Goal: Transaction & Acquisition: Purchase product/service

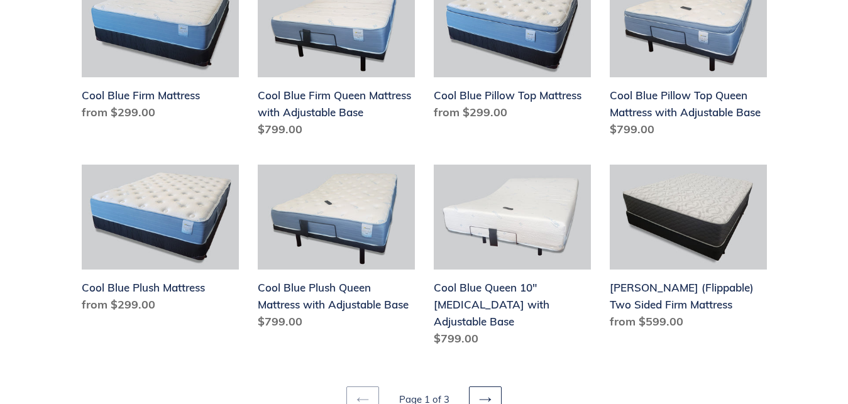
scroll to position [1539, 0]
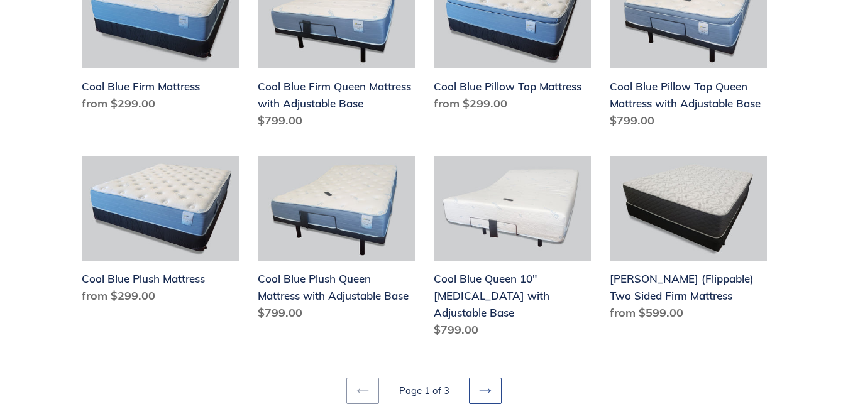
click at [485, 385] on icon at bounding box center [485, 391] width 13 height 13
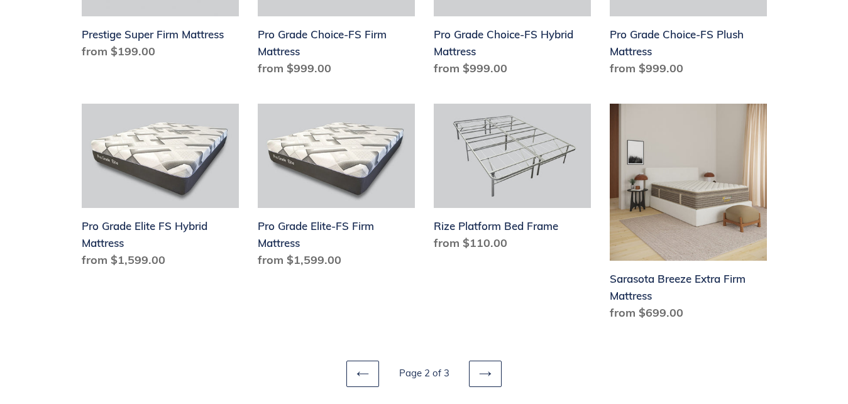
scroll to position [1667, 0]
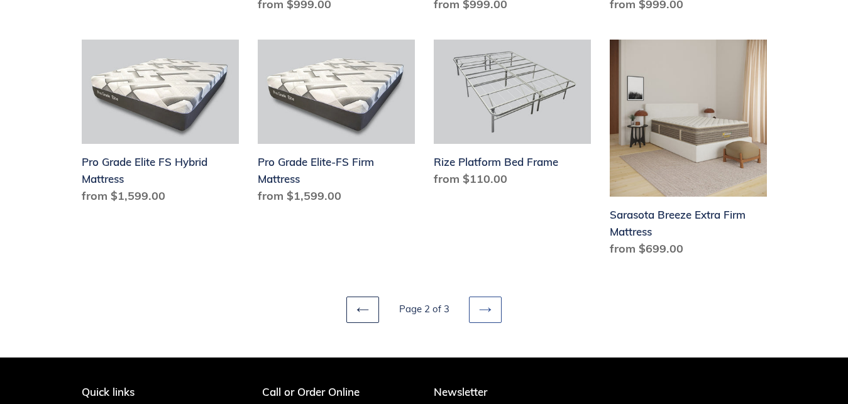
click at [483, 307] on icon at bounding box center [485, 310] width 13 height 13
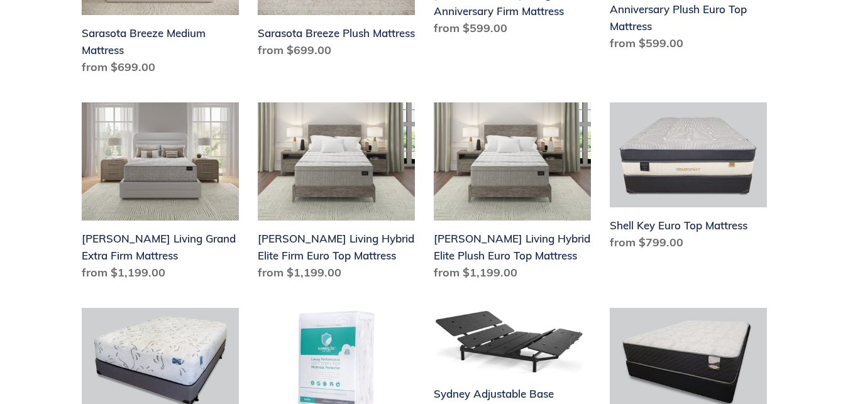
scroll to position [513, 0]
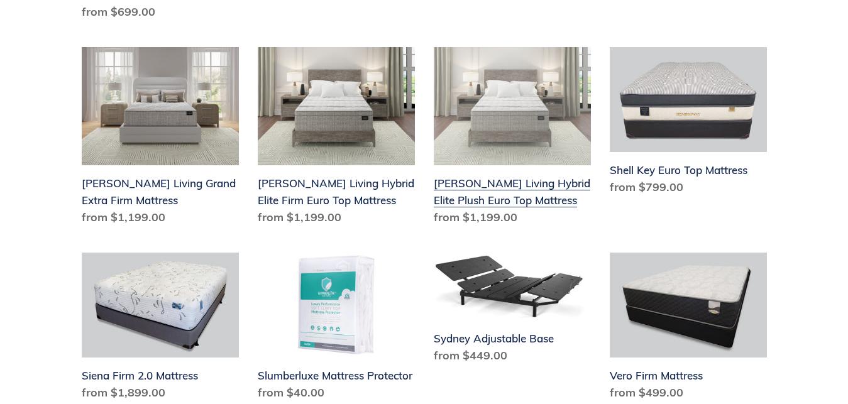
click at [512, 190] on link "Scott Living Hybrid Elite Plush Euro Top Mattress" at bounding box center [512, 139] width 157 height 184
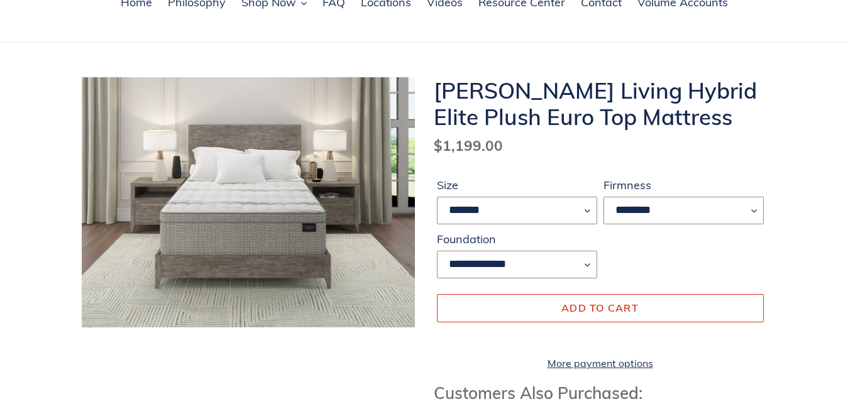
scroll to position [128, 0]
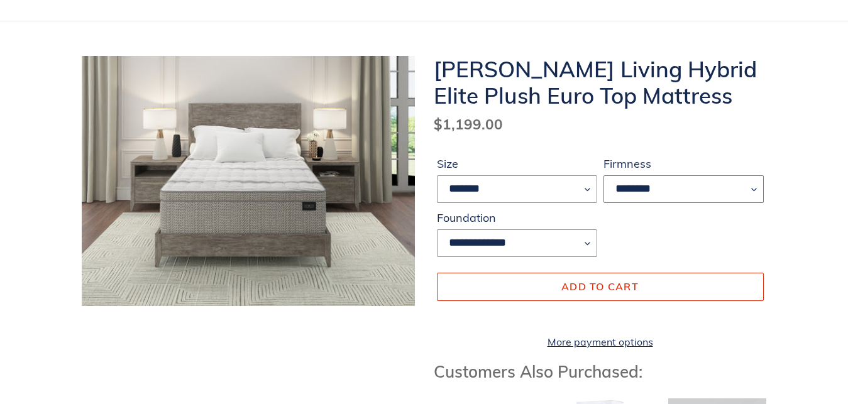
click at [603, 175] on select "********" at bounding box center [683, 189] width 160 height 28
click at [437, 175] on select "******* **** ***** ****" at bounding box center [517, 189] width 160 height 28
select select "*****"
click option "*****" at bounding box center [0, 0] width 0 height 0
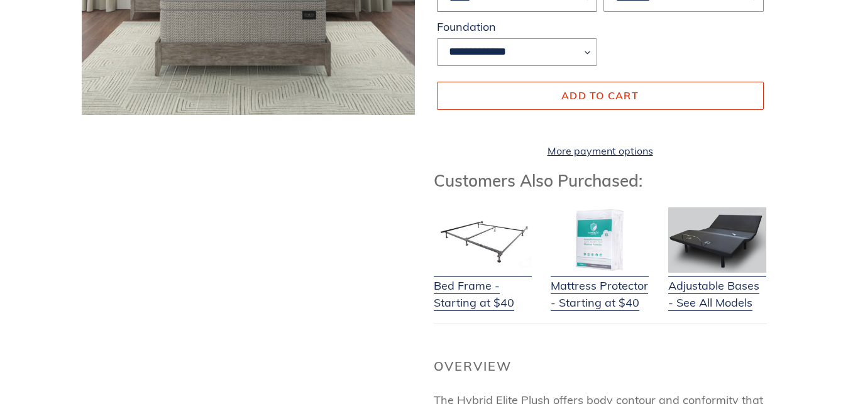
scroll to position [321, 0]
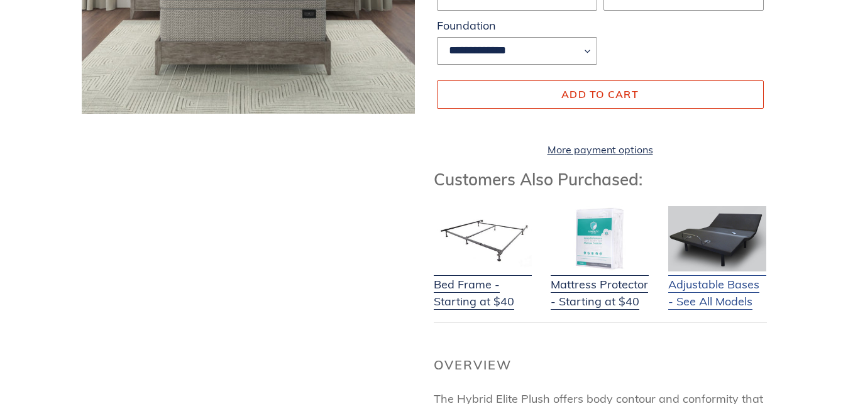
click at [724, 299] on link "Adjustable Bases - See All Models" at bounding box center [717, 285] width 98 height 50
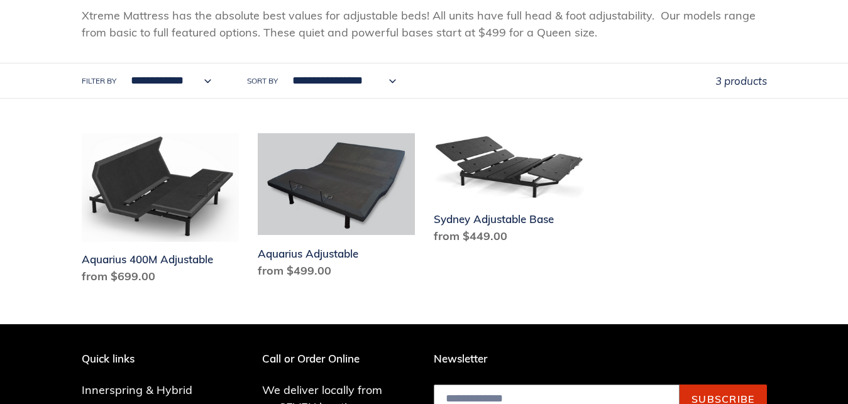
scroll to position [256, 0]
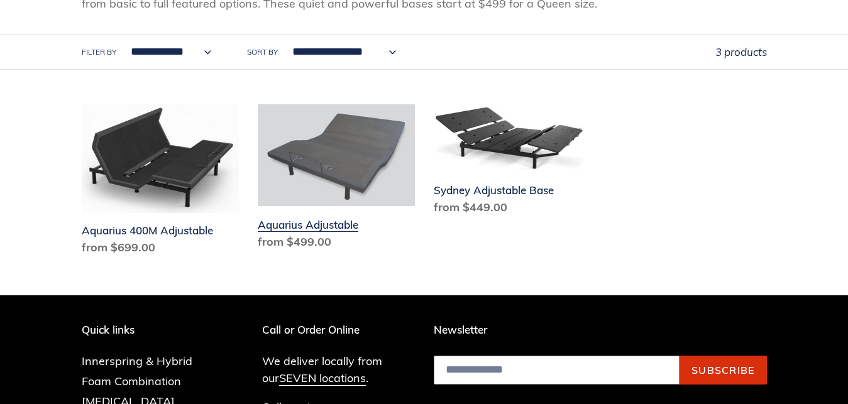
click at [324, 229] on link "Aquarius Adjustable" at bounding box center [336, 179] width 157 height 150
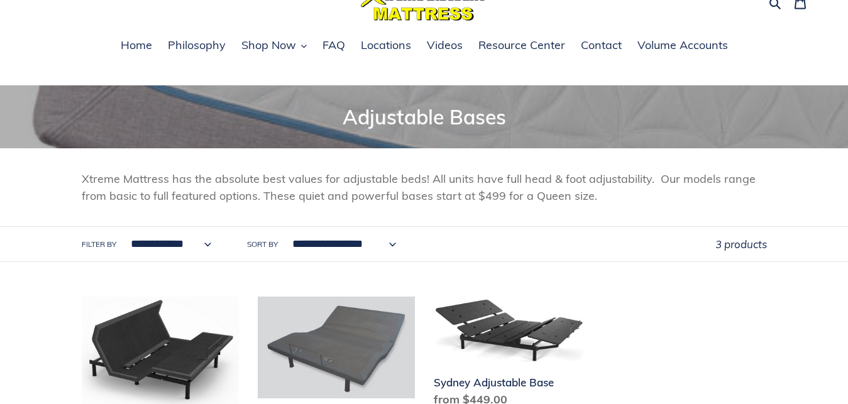
scroll to position [0, 0]
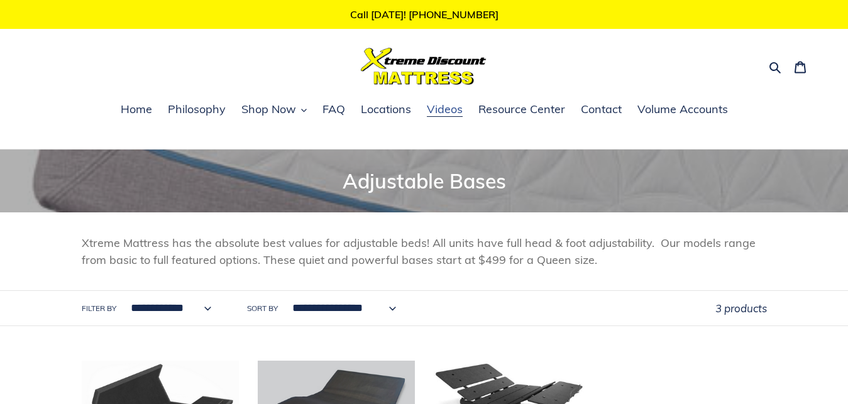
click at [443, 113] on span "Videos" at bounding box center [445, 109] width 36 height 15
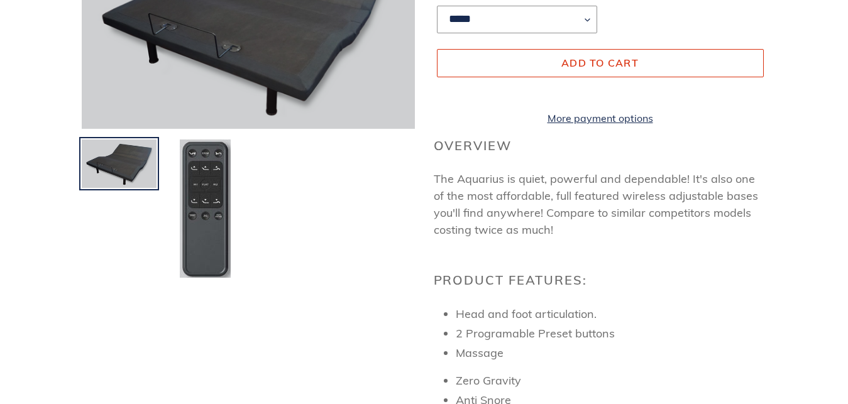
scroll to position [321, 0]
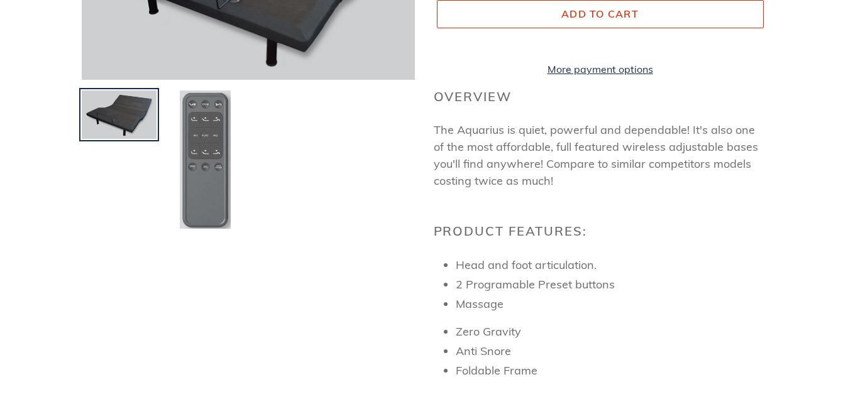
click at [202, 177] on img at bounding box center [204, 159] width 53 height 141
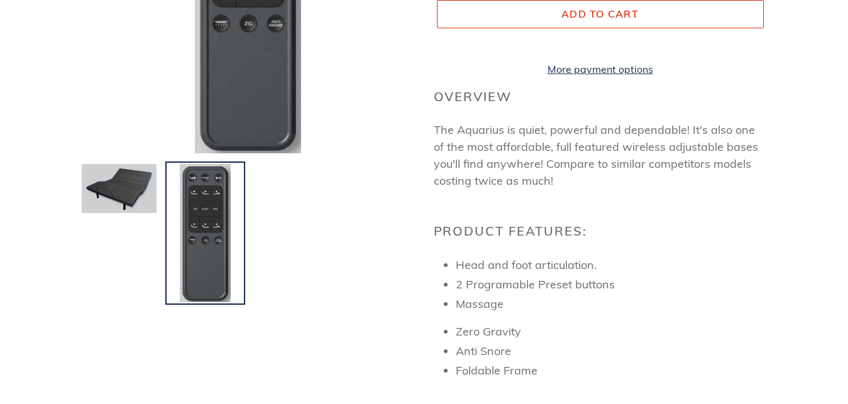
scroll to position [128, 0]
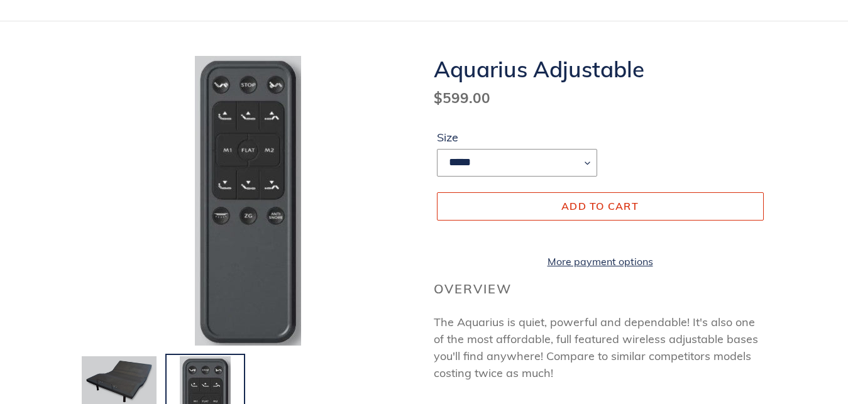
click at [366, 108] on div at bounding box center [239, 279] width 352 height 446
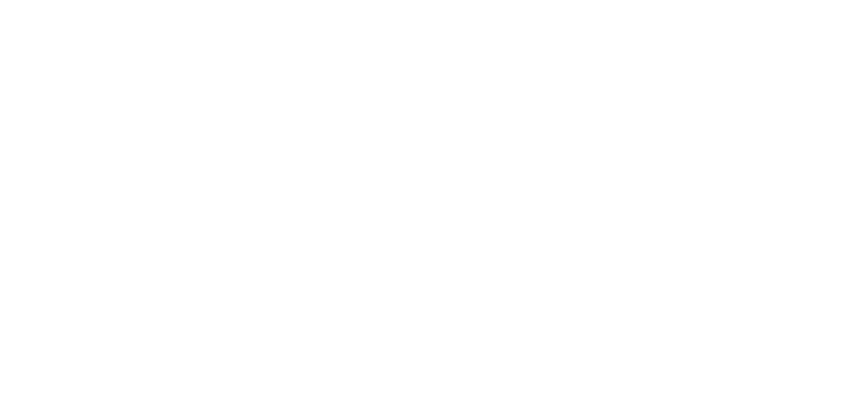
scroll to position [385, 0]
click at [819, 241] on div at bounding box center [424, 200] width 848 height 240
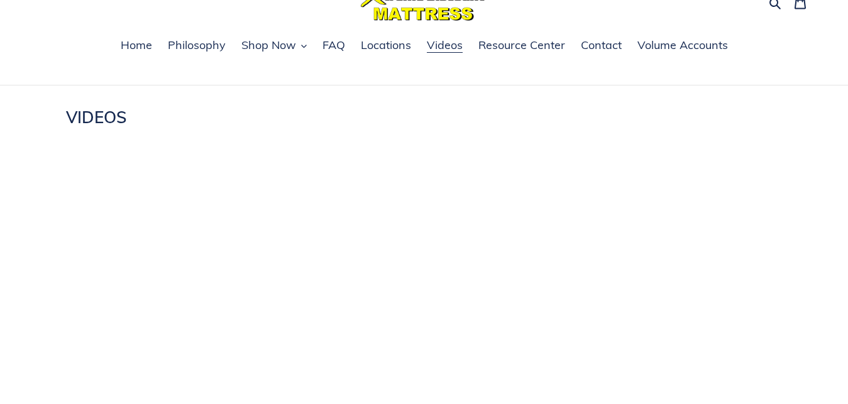
scroll to position [0, 0]
